Goal: Information Seeking & Learning: Learn about a topic

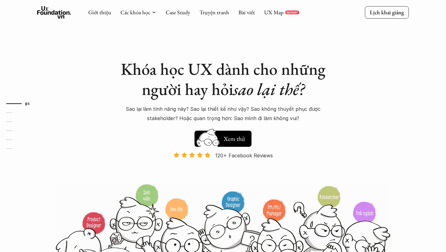
click at [133, 108] on p "Sao lại làm tính năng này? Sao lại thiết kế như vậy? Sao không thuyết phục được…" at bounding box center [223, 113] width 217 height 19
click at [271, 14] on link "UX Map" at bounding box center [274, 12] width 20 height 7
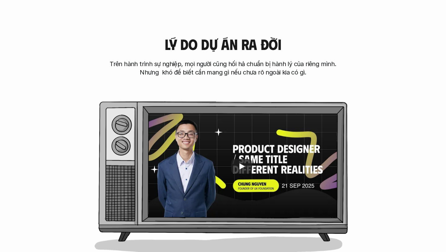
scroll to position [266, 0]
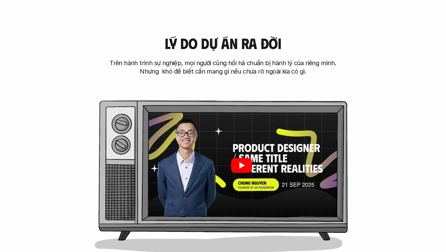
click at [249, 166] on icon "Play" at bounding box center [241, 165] width 21 height 15
